Goal: Information Seeking & Learning: Understand process/instructions

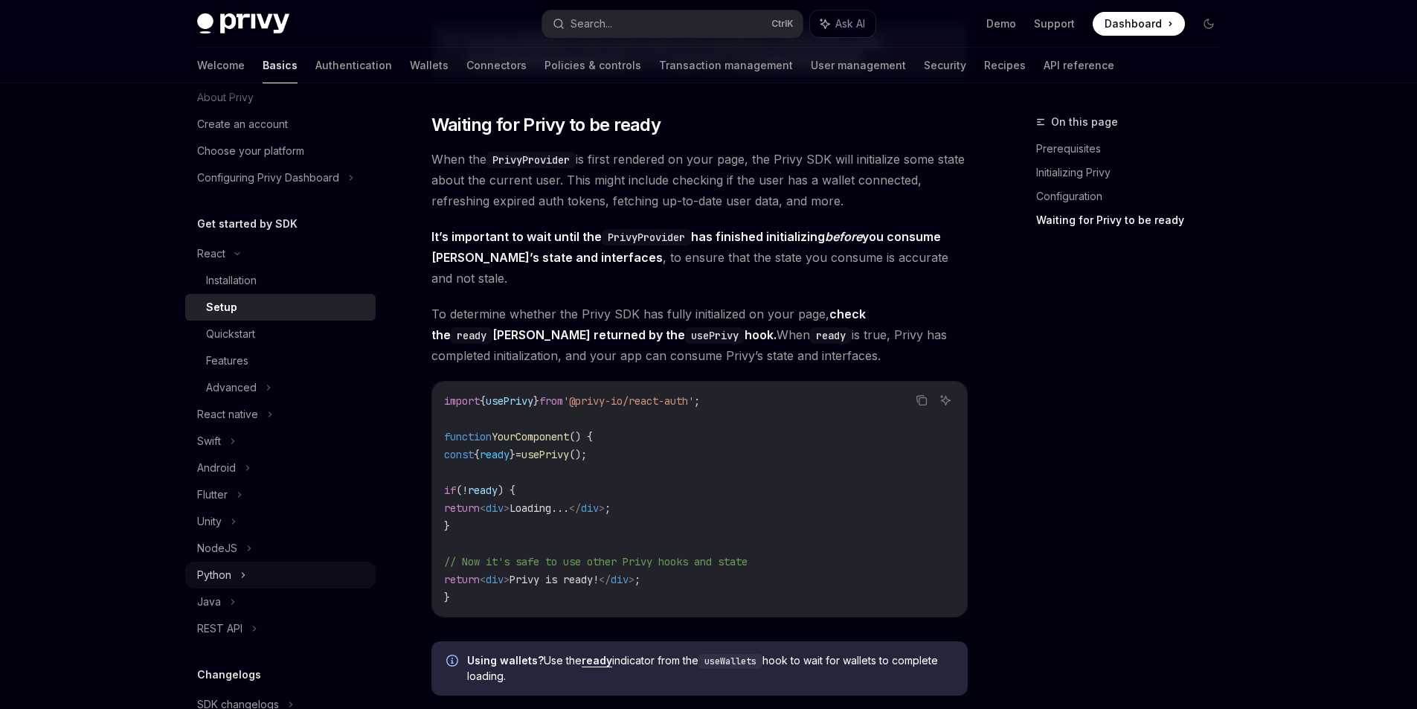
scroll to position [74, 0]
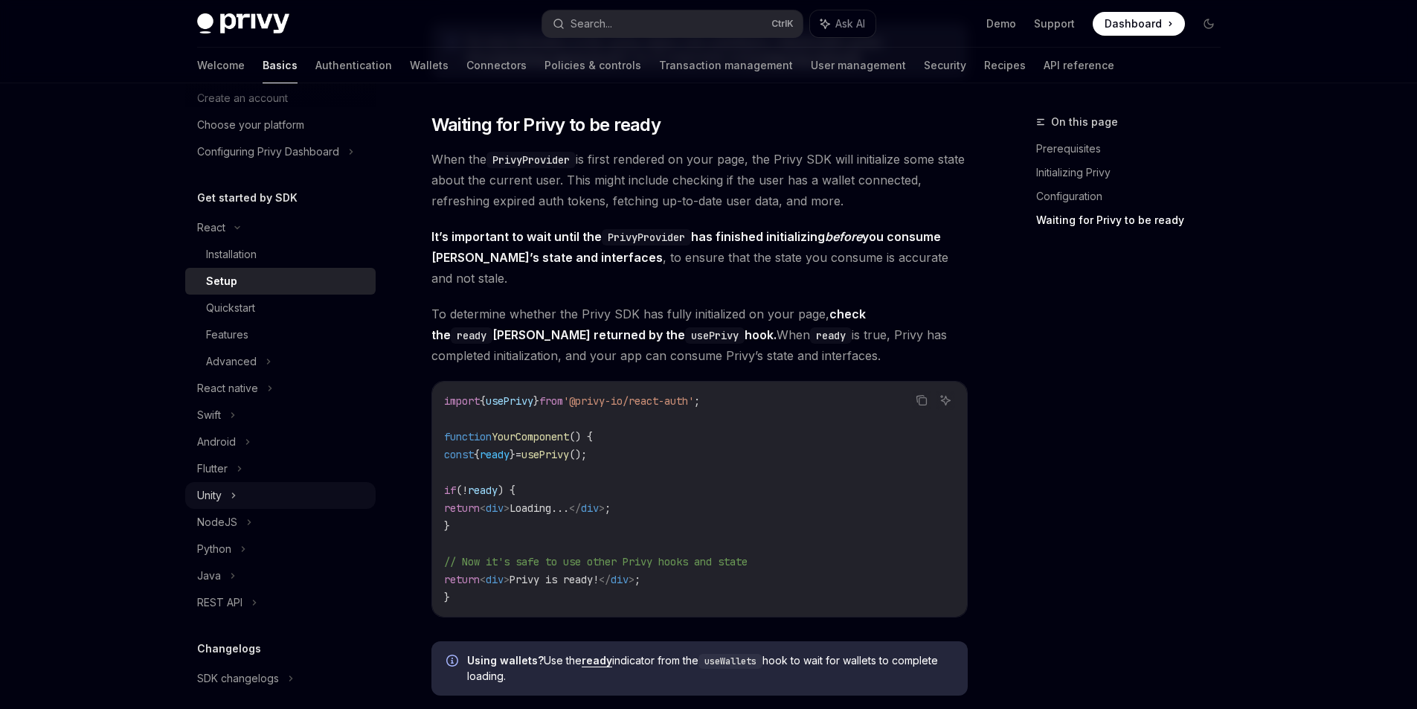
click at [239, 488] on div "Unity" at bounding box center [280, 495] width 190 height 27
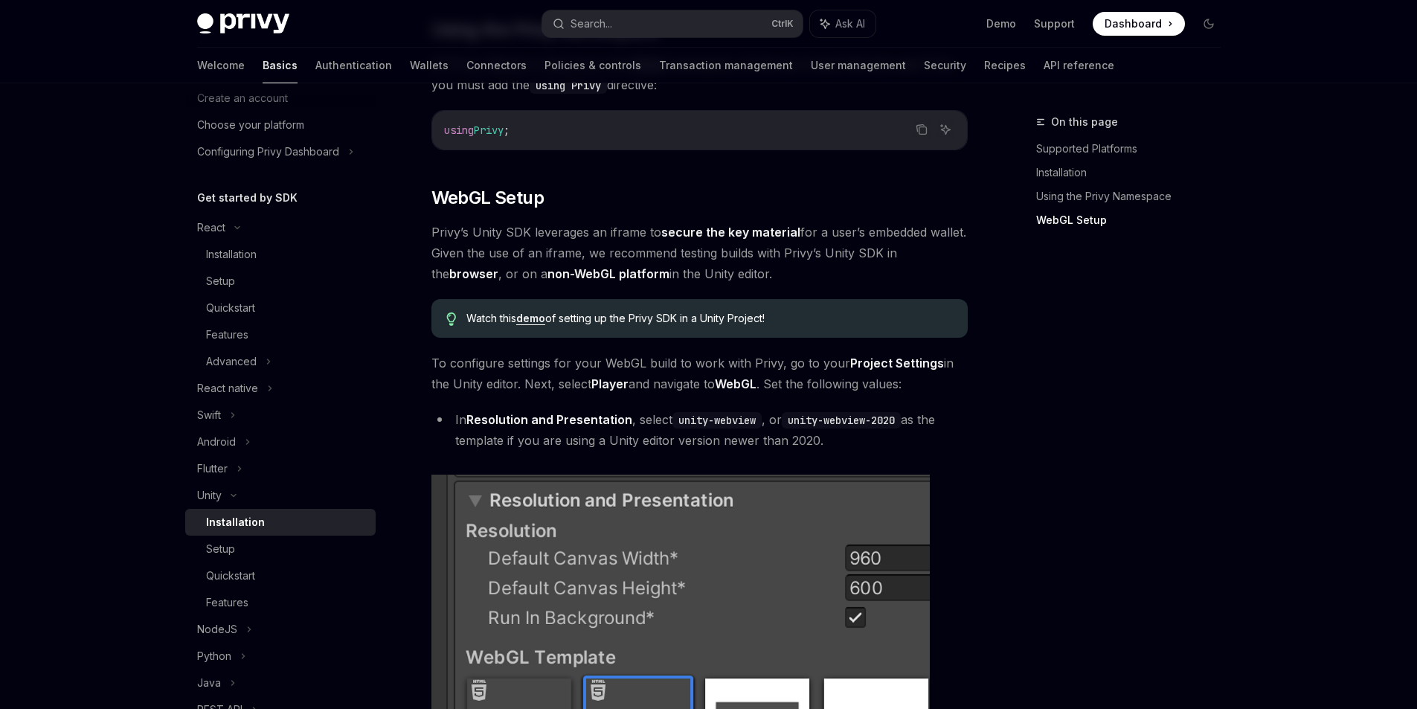
scroll to position [1209, 0]
click at [201, 552] on link "Setup" at bounding box center [280, 548] width 190 height 27
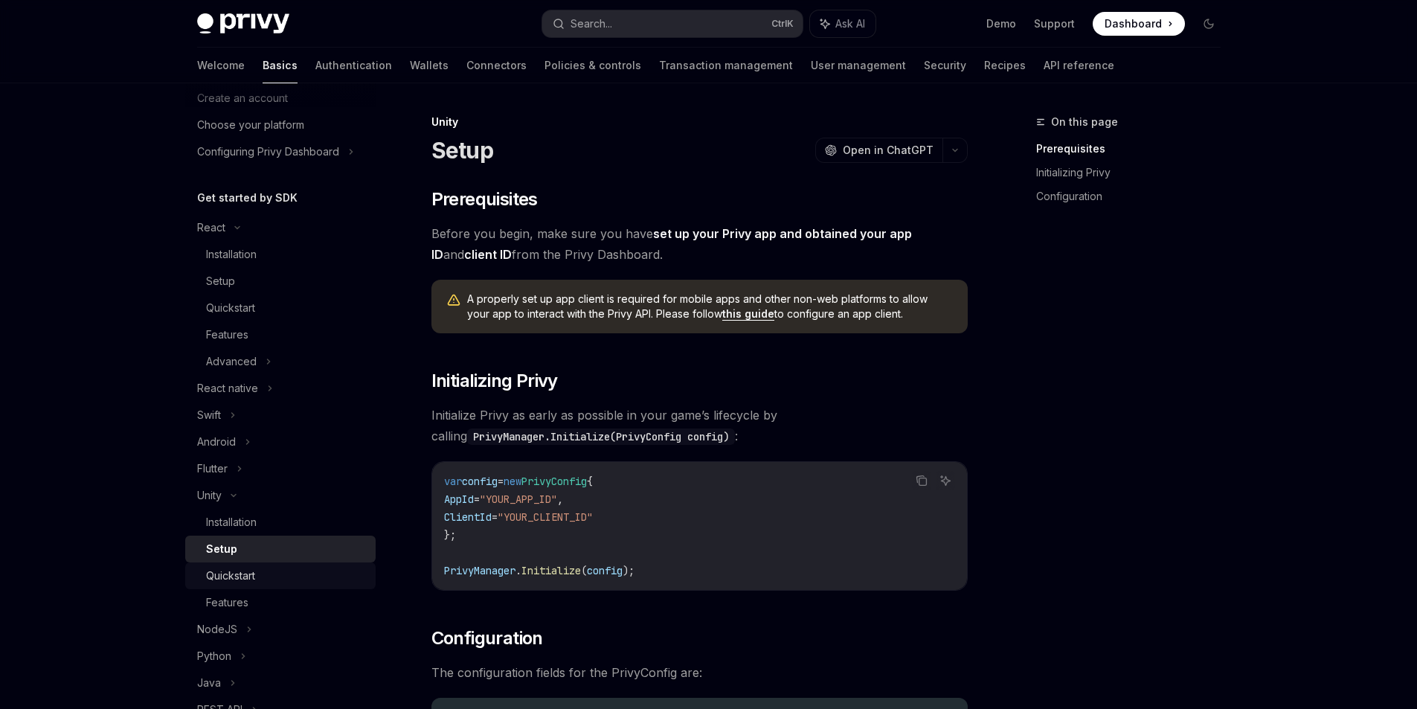
click at [242, 574] on div "Quickstart" at bounding box center [230, 576] width 49 height 18
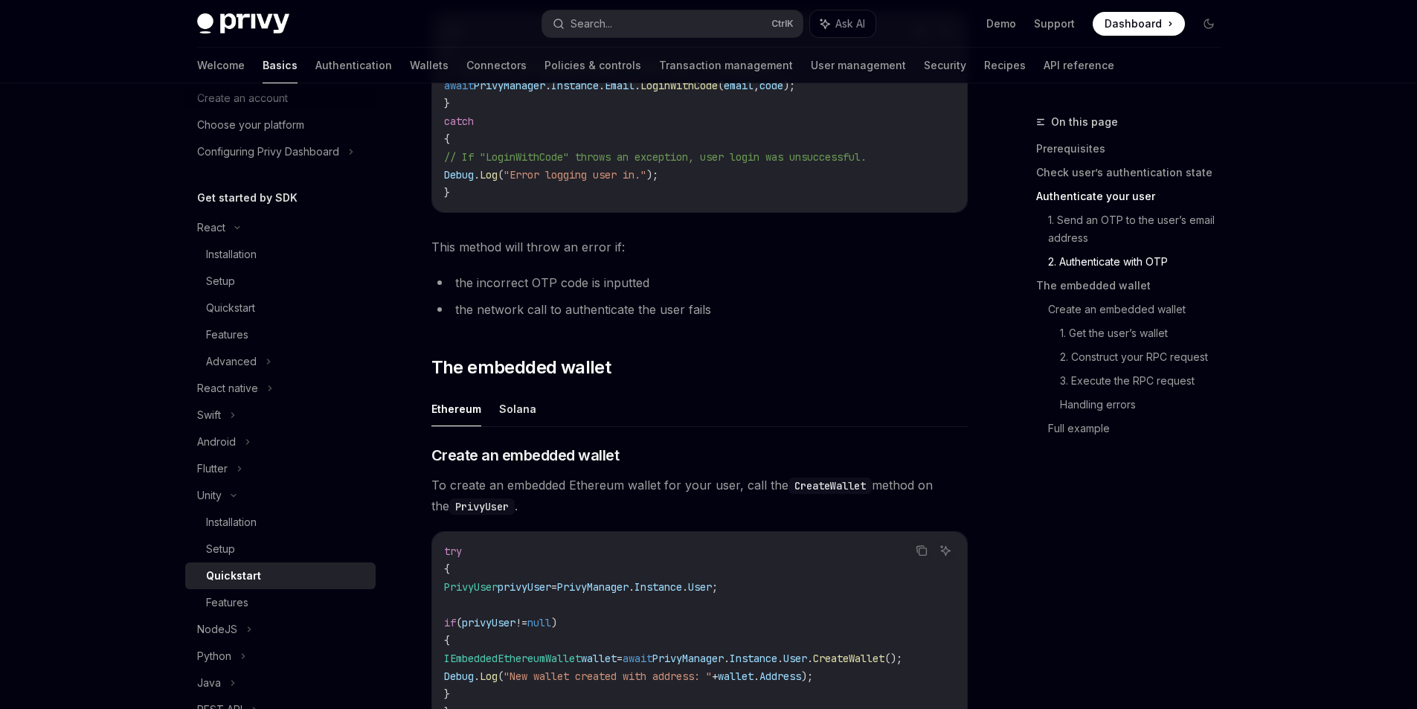
scroll to position [1339, 0]
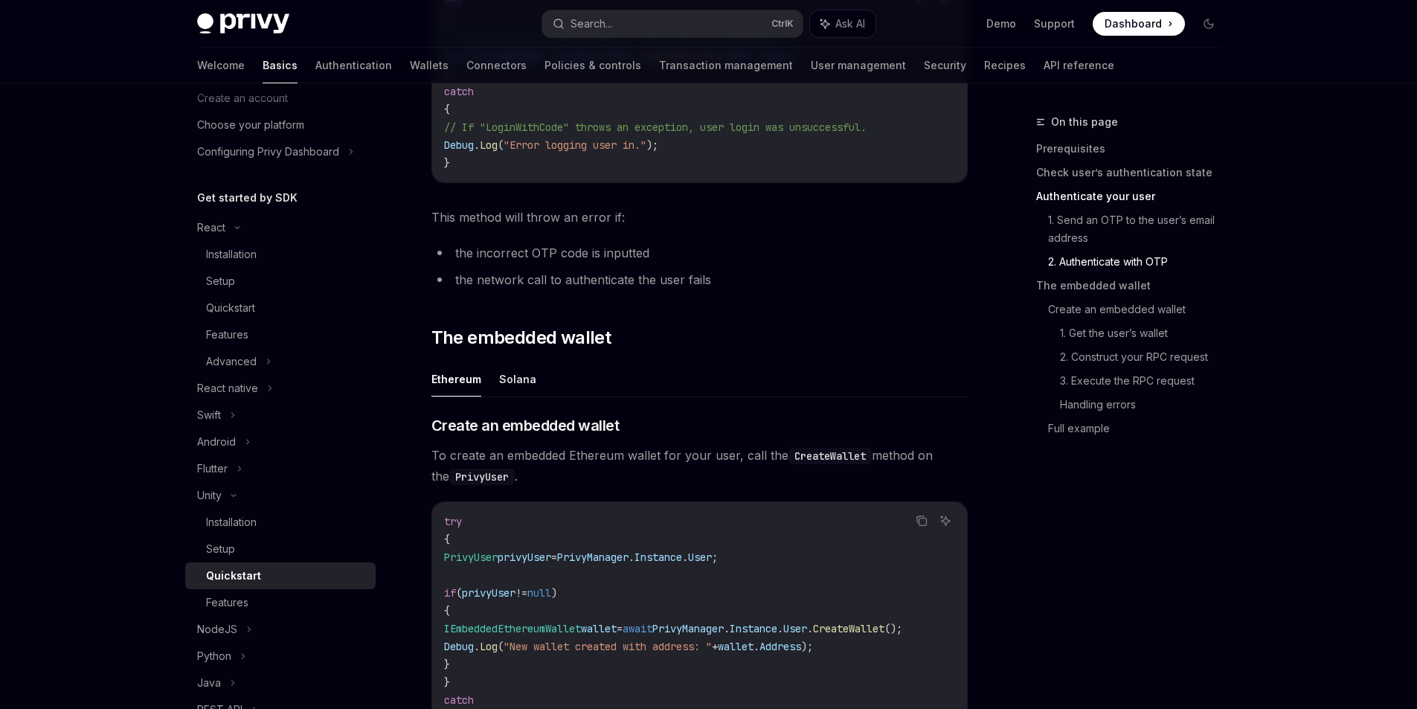
drag, startPoint x: 503, startPoint y: 375, endPoint x: 695, endPoint y: 327, distance: 198.4
click at [503, 375] on button "Solana" at bounding box center [517, 378] width 37 height 35
type textarea "*"
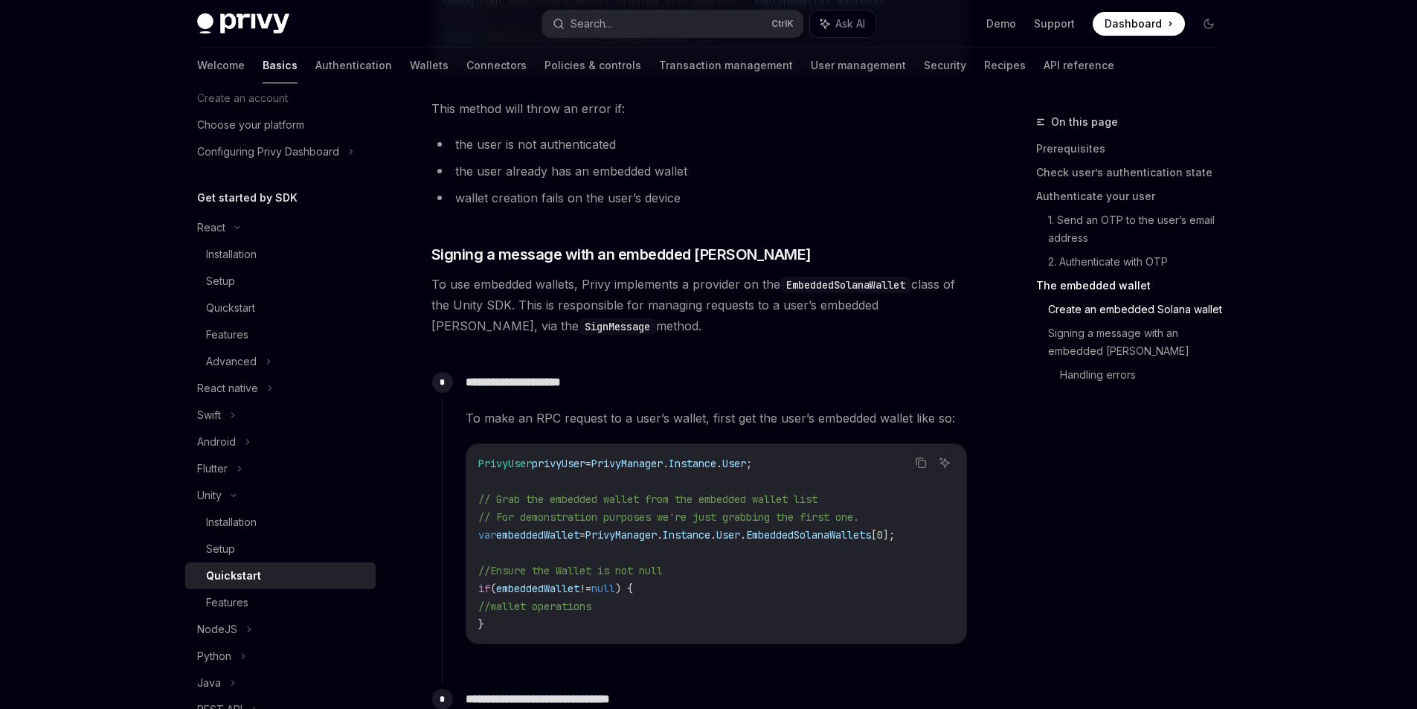
scroll to position [1933, 0]
